Goal: Navigation & Orientation: Find specific page/section

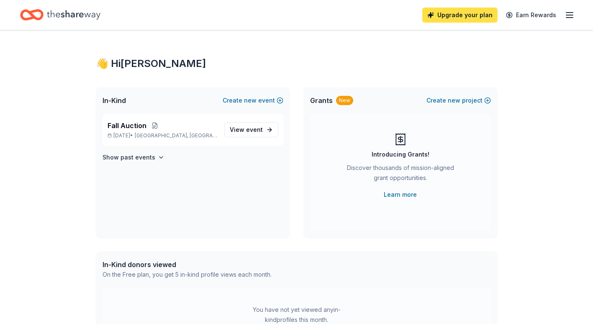
drag, startPoint x: 0, startPoint y: 0, endPoint x: 445, endPoint y: 14, distance: 445.3
click at [445, 14] on link "Upgrade your plan" at bounding box center [459, 15] width 75 height 15
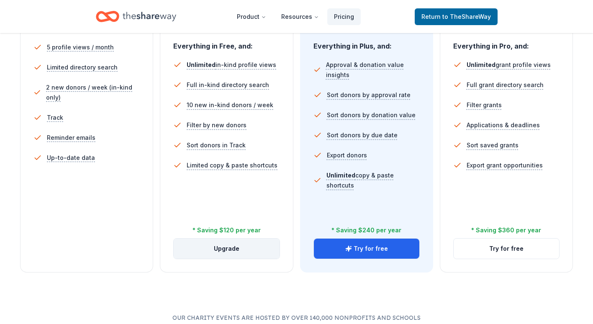
scroll to position [251, 0]
click at [226, 245] on button "Upgrade" at bounding box center [227, 248] width 106 height 20
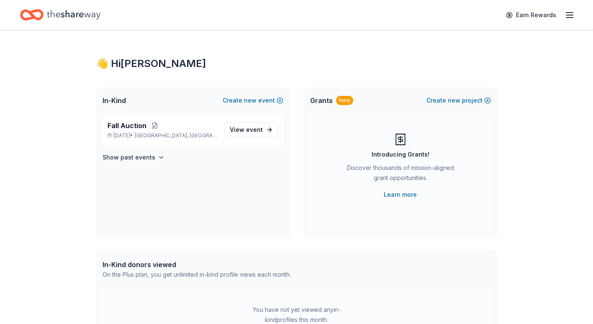
scroll to position [42, 0]
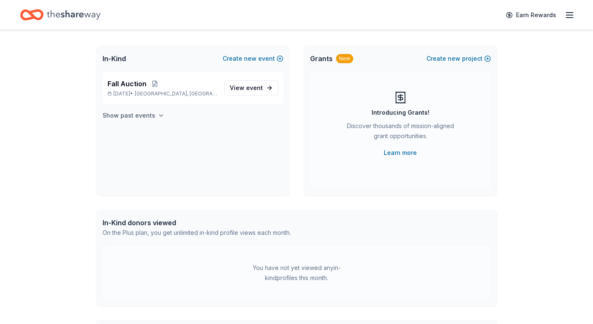
click at [130, 115] on h4 "Show past events" at bounding box center [129, 116] width 53 height 10
click at [43, 108] on div "👋 Hi George In-Kind Create new event Fall Auction Nov 30, 2025 • Orlando, FL Vi…" at bounding box center [296, 224] width 593 height 472
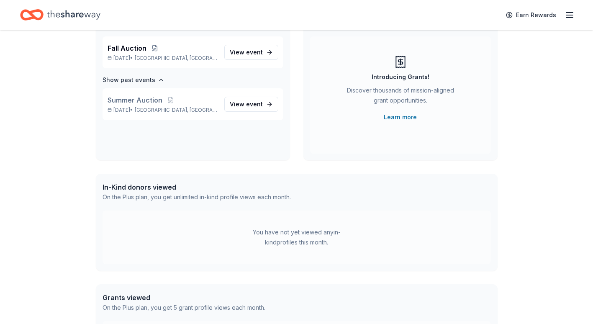
scroll to position [0, 0]
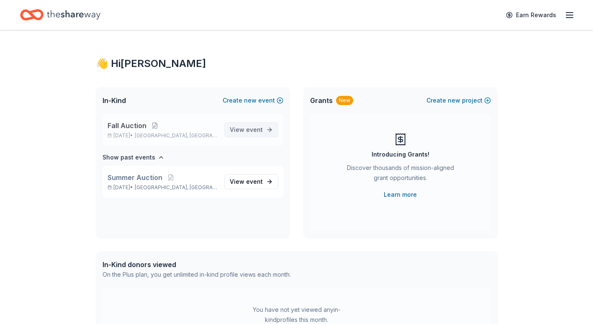
click at [242, 129] on span "View event" at bounding box center [246, 130] width 33 height 10
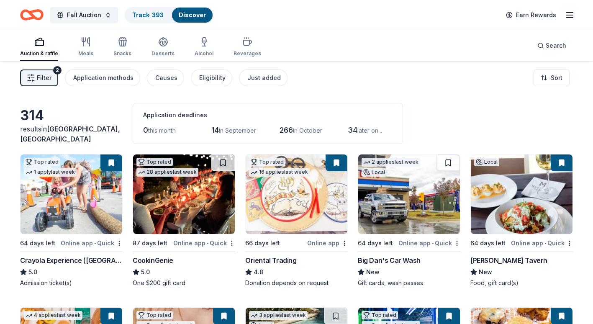
click at [571, 18] on line "button" at bounding box center [569, 18] width 7 height 0
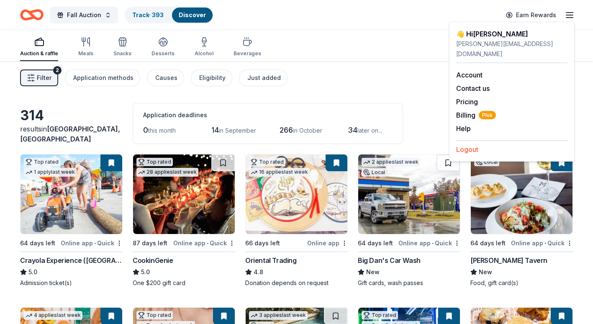
click at [461, 144] on button "Logout" at bounding box center [467, 149] width 22 height 10
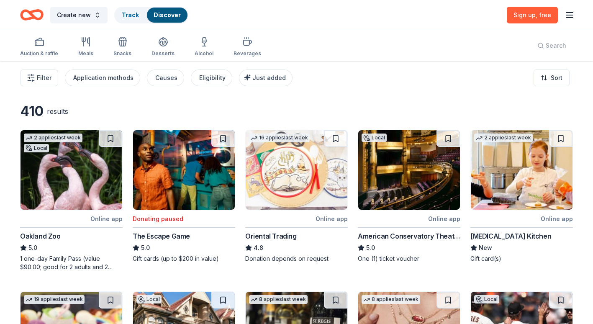
click at [46, 186] on img at bounding box center [72, 170] width 102 height 80
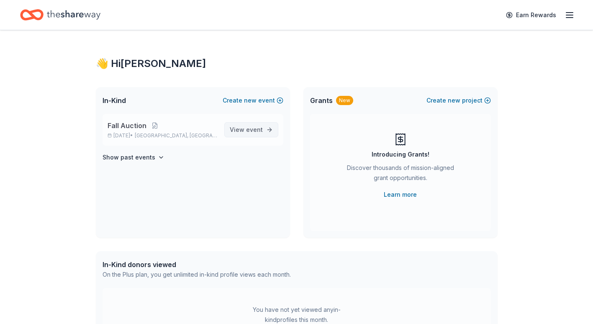
click at [242, 127] on span "View event" at bounding box center [246, 130] width 33 height 10
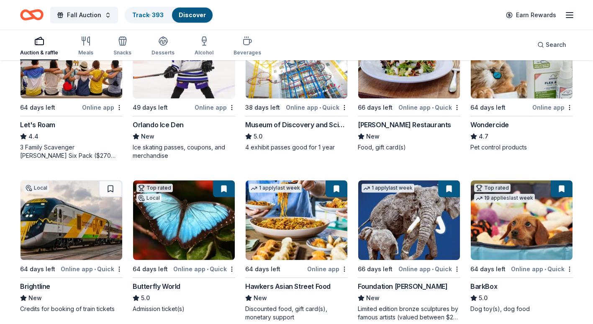
scroll to position [389, 0]
